Goal: Browse casually: Explore the website without a specific task or goal

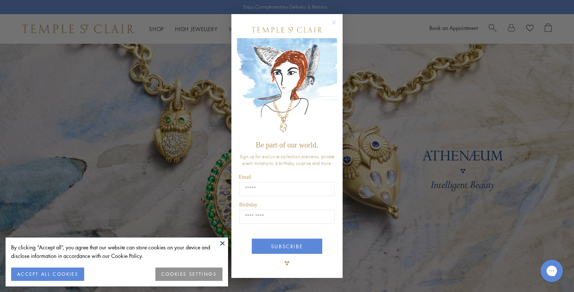
click at [335, 20] on circle "Close dialog" at bounding box center [334, 22] width 9 height 9
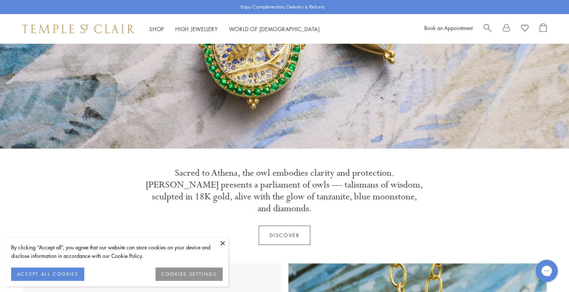
scroll to position [148, 0]
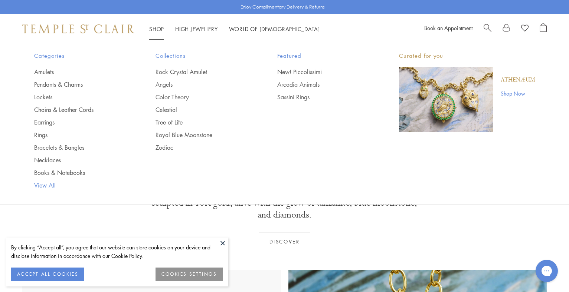
click at [50, 186] on link "View All" at bounding box center [80, 185] width 92 height 8
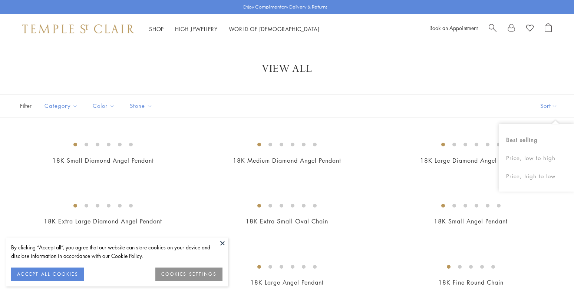
click at [548, 105] on button "Sort" at bounding box center [549, 106] width 50 height 23
click at [548, 105] on button "Sort" at bounding box center [543, 106] width 50 height 23
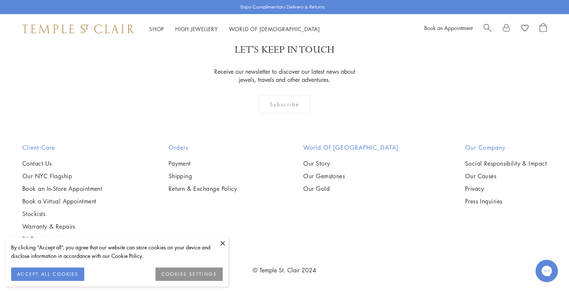
scroll to position [6082, 0]
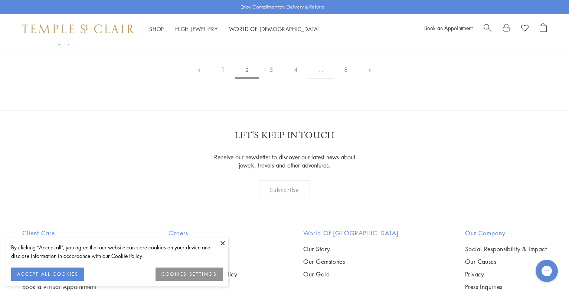
scroll to position [1409, 0]
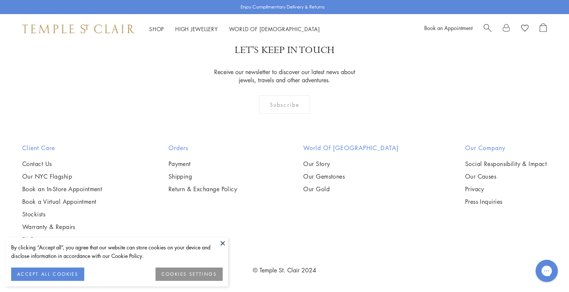
click at [68, 273] on button "ACCEPT ALL COOKIES" at bounding box center [47, 274] width 73 height 13
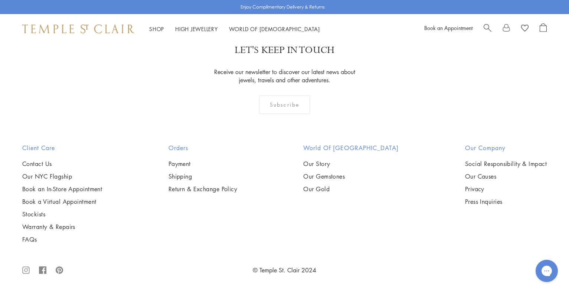
scroll to position [4005, 0]
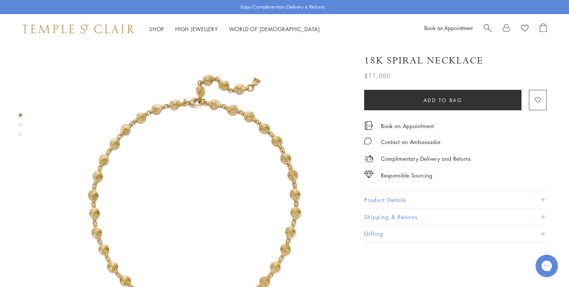
scroll to position [37, 0]
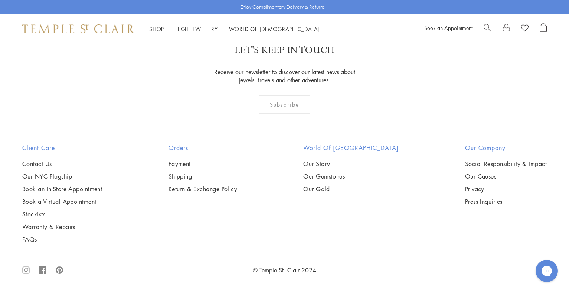
scroll to position [3707, 0]
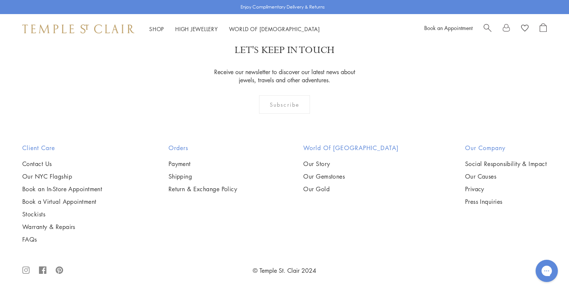
click at [0, 0] on img at bounding box center [0, 0] width 0 height 0
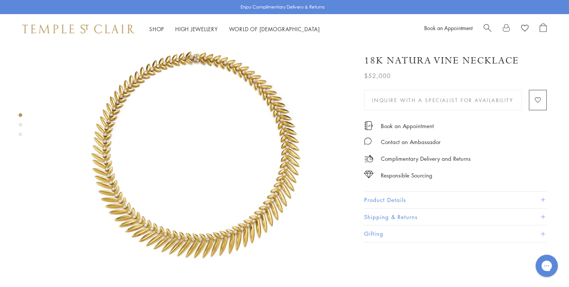
scroll to position [37, 0]
